Goal: Navigation & Orientation: Understand site structure

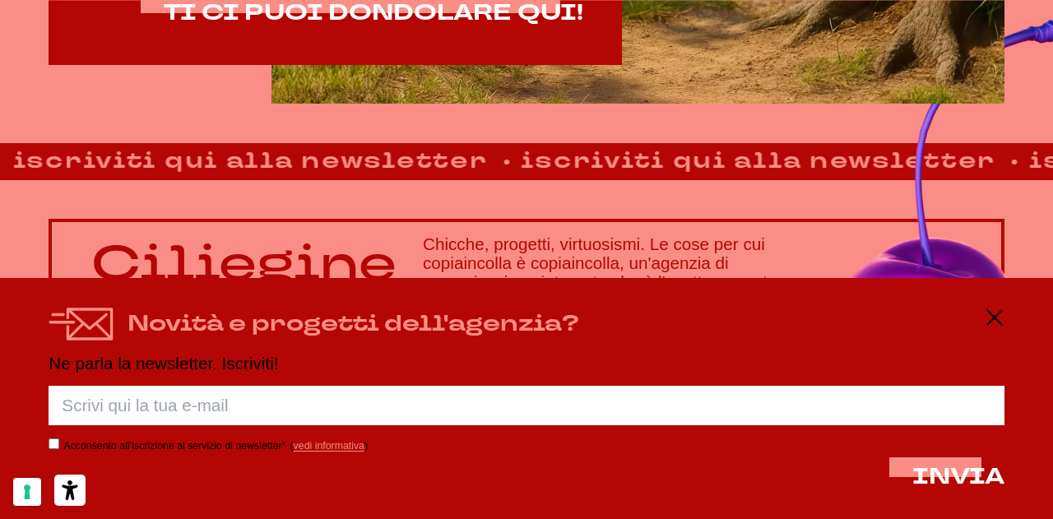
scroll to position [1007, 0]
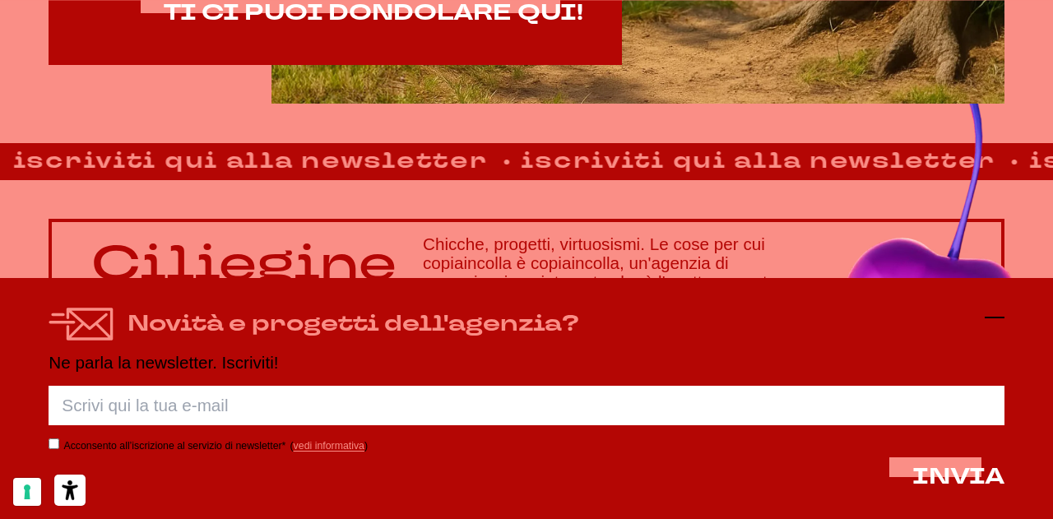
click at [999, 314] on icon at bounding box center [995, 318] width 20 height 20
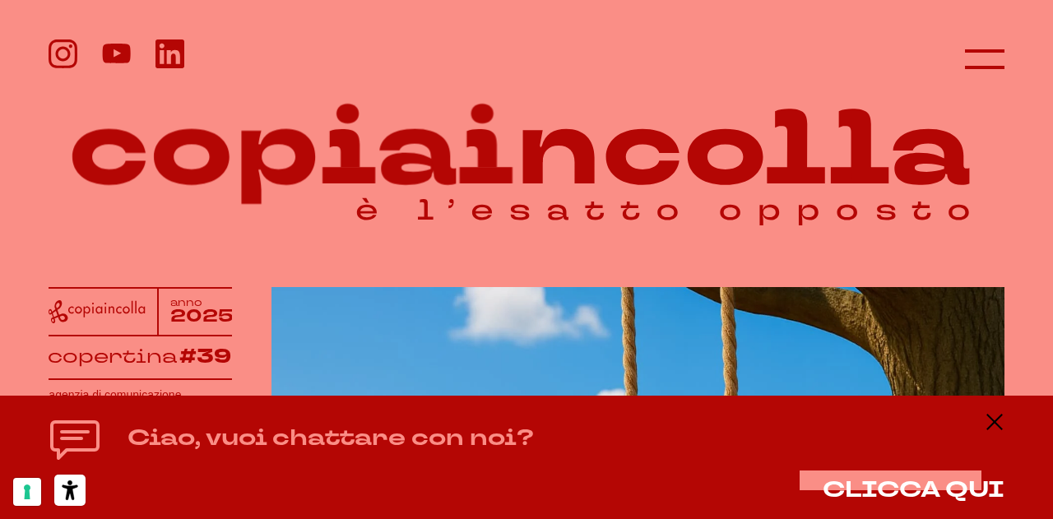
scroll to position [0, 0]
click at [975, 60] on icon at bounding box center [984, 58] width 39 height 39
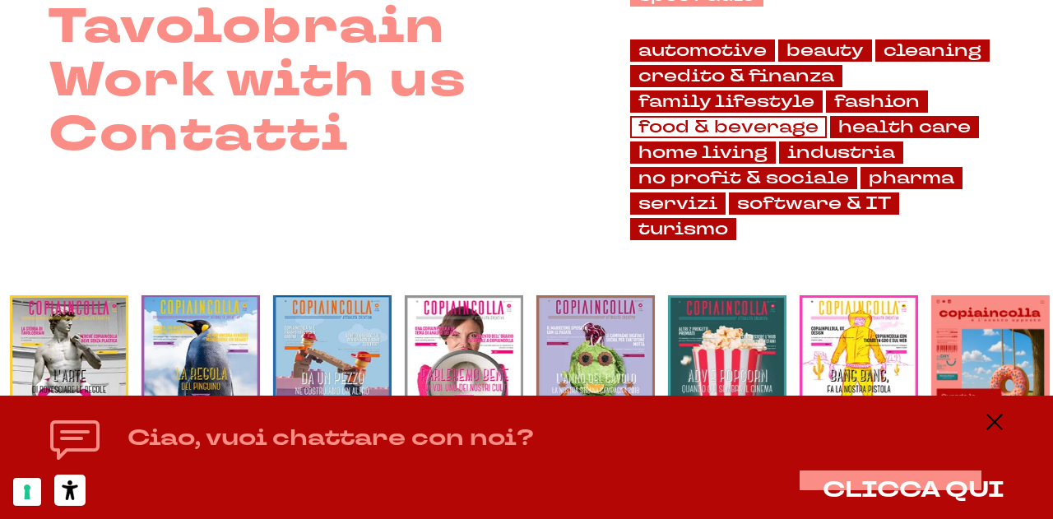
scroll to position [477, 0]
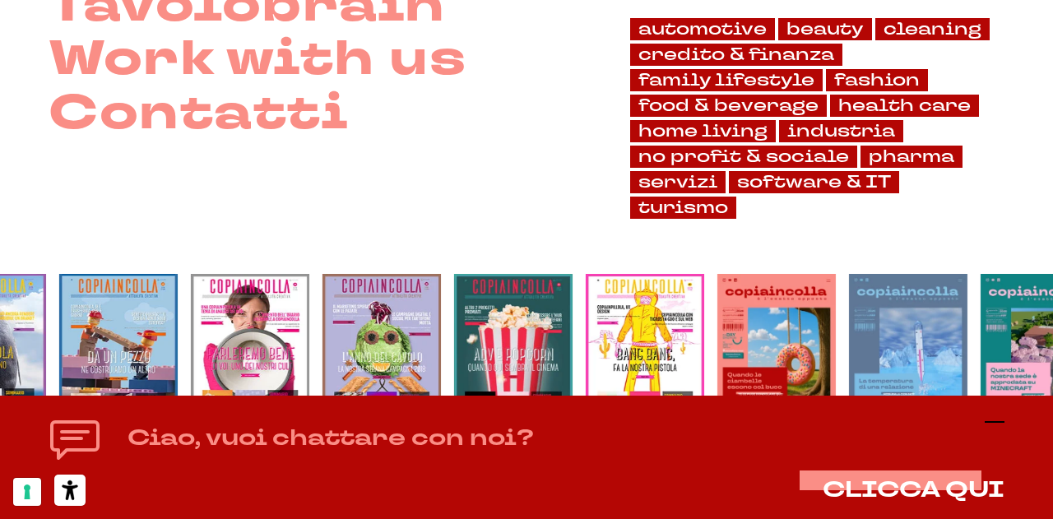
click at [992, 426] on icon at bounding box center [995, 422] width 20 height 20
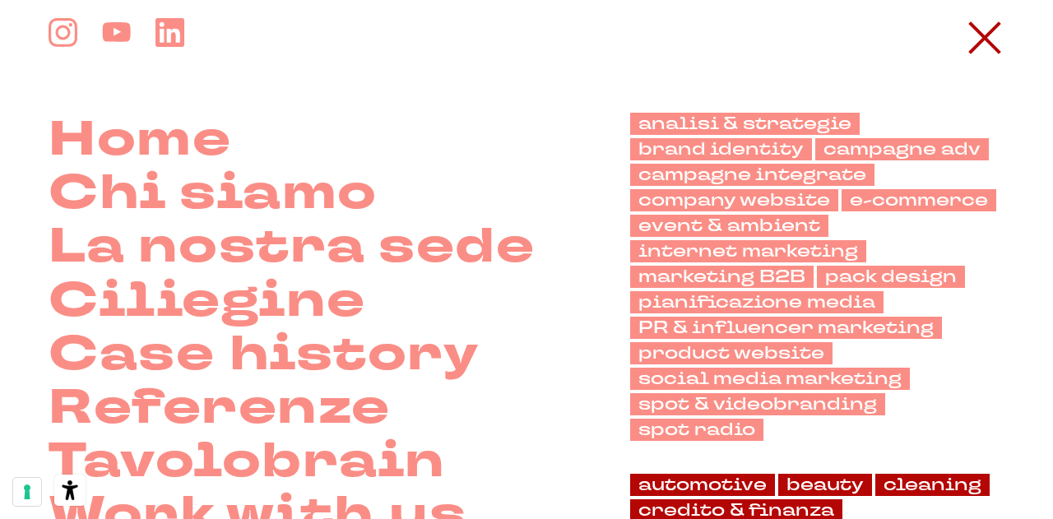
scroll to position [0, 0]
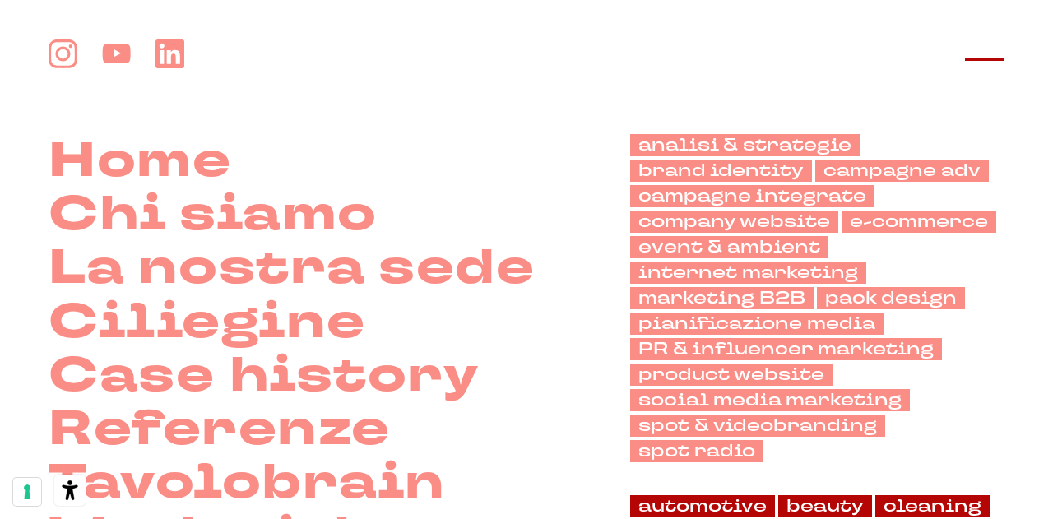
click at [987, 59] on line at bounding box center [984, 59] width 39 height 0
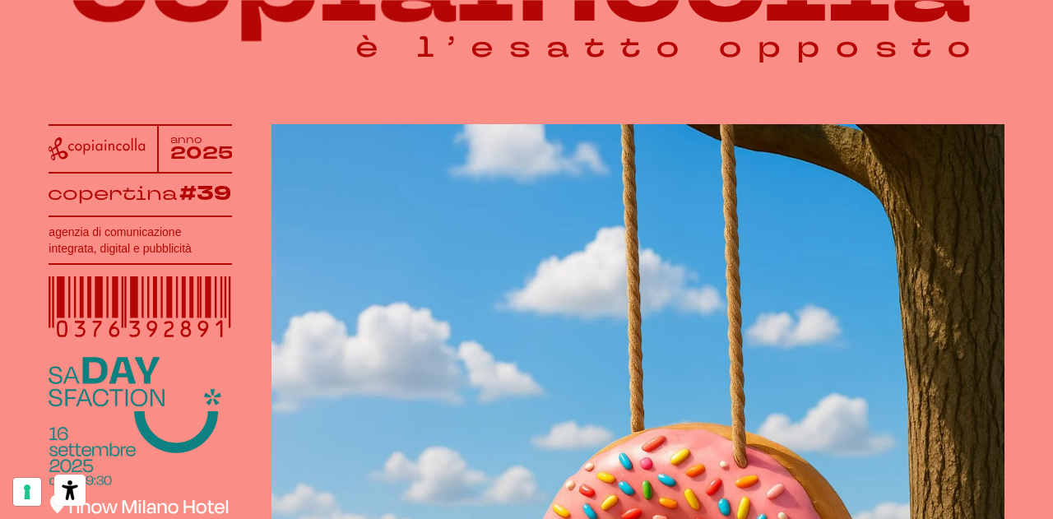
scroll to position [165, 0]
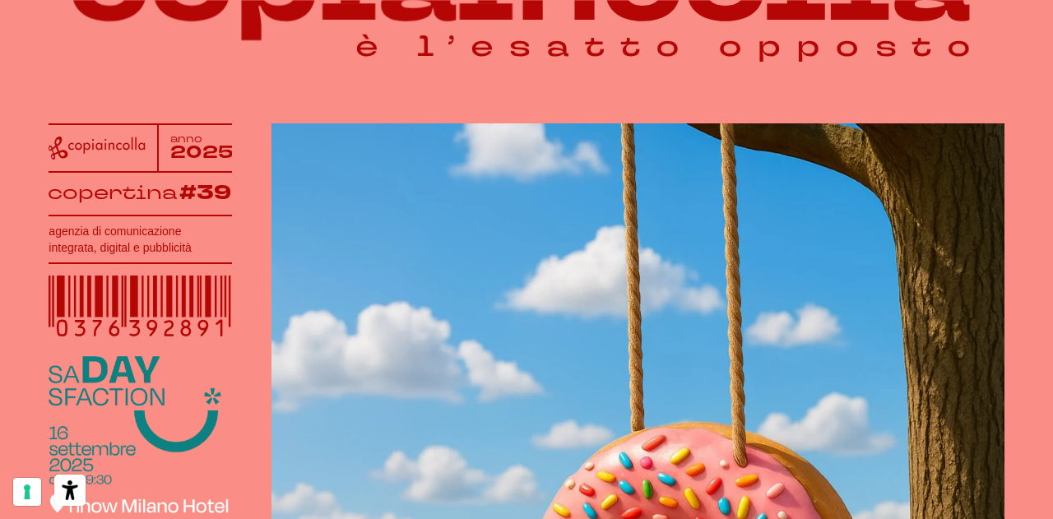
drag, startPoint x: 40, startPoint y: 226, endPoint x: 212, endPoint y: 242, distance: 172.7
click at [212, 242] on div "anno 2025 copertina #39 agenzia di comunicazione integrata, digital e pubblicit…" at bounding box center [526, 409] width 1053 height 1149
copy h1 "agenzia di comunicazione integrata, digital e pubblicità"
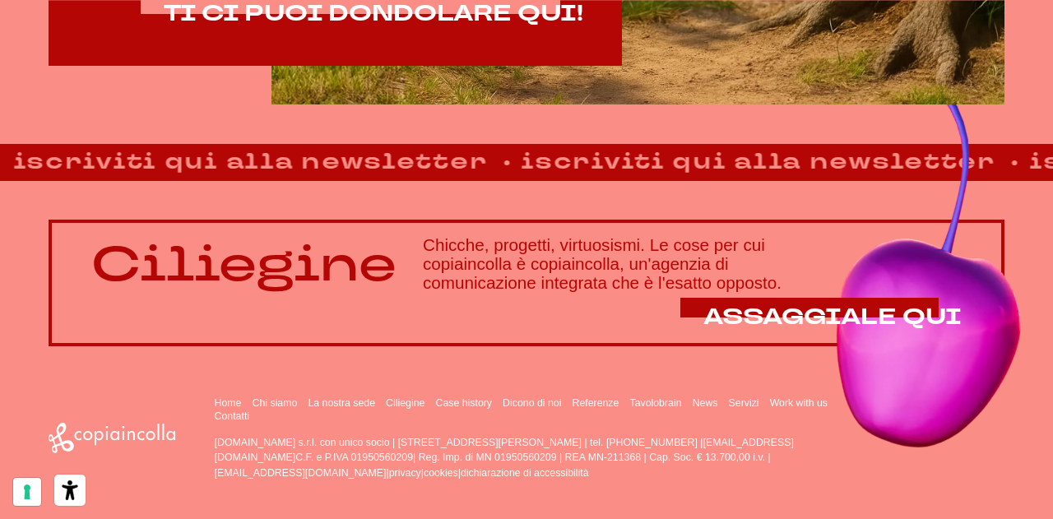
scroll to position [1007, 0]
